Goal: Transaction & Acquisition: Book appointment/travel/reservation

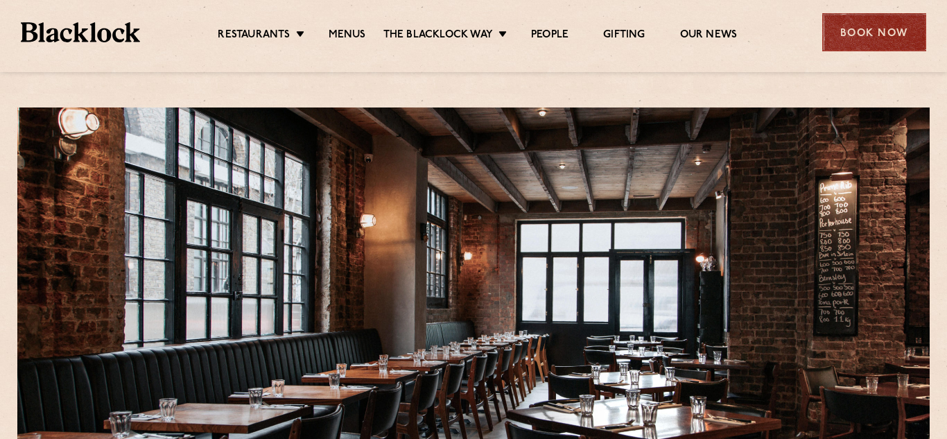
click at [875, 24] on div "Book Now" at bounding box center [874, 32] width 104 height 38
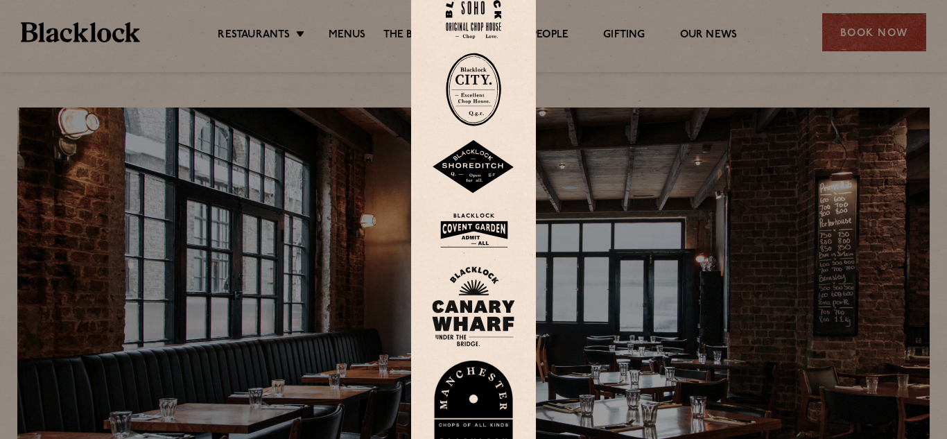
click at [468, 107] on img at bounding box center [473, 89] width 55 height 73
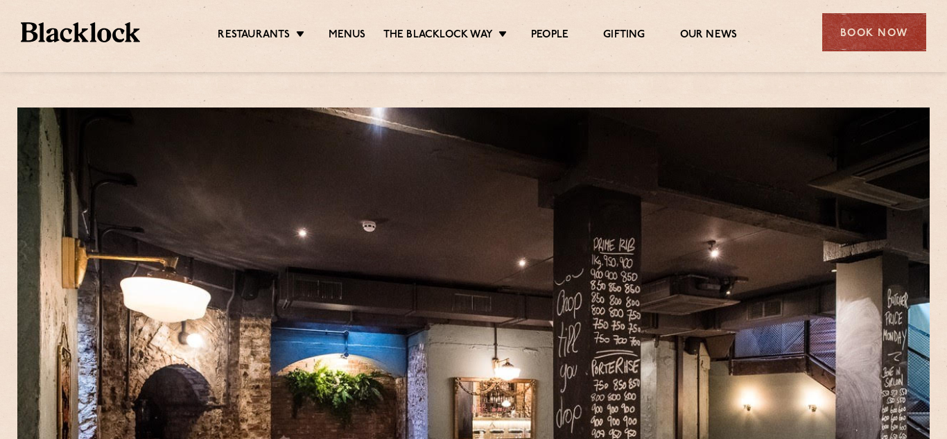
click at [129, 40] on img at bounding box center [80, 32] width 119 height 20
